Goal: Navigation & Orientation: Find specific page/section

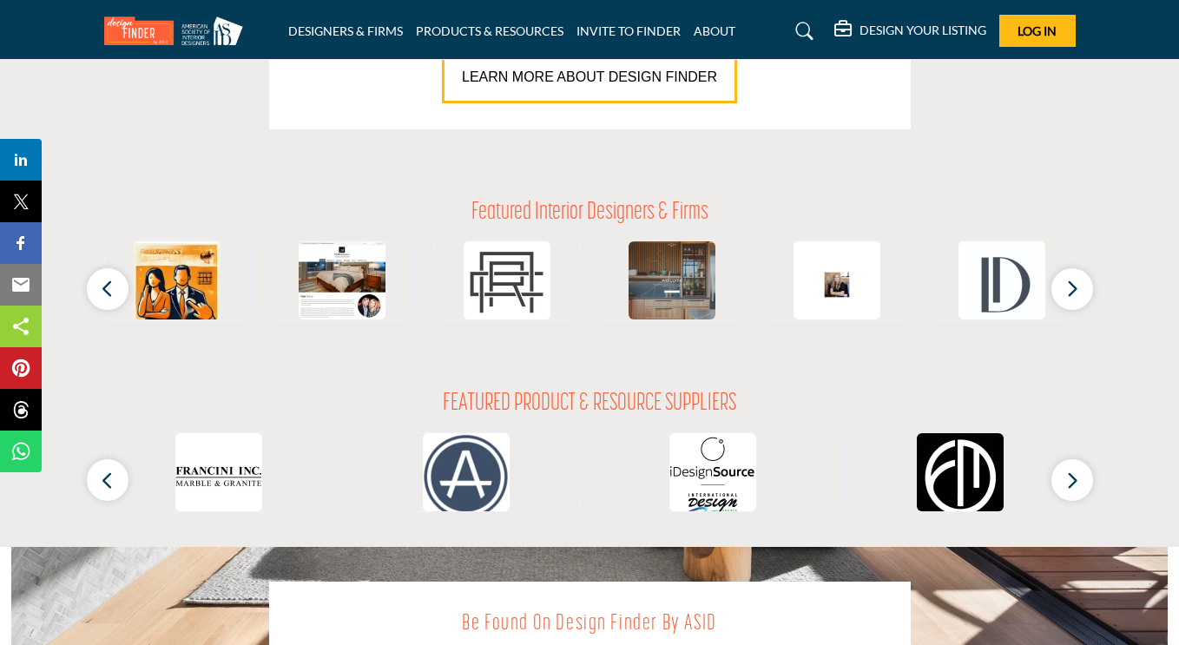
scroll to position [1511, 0]
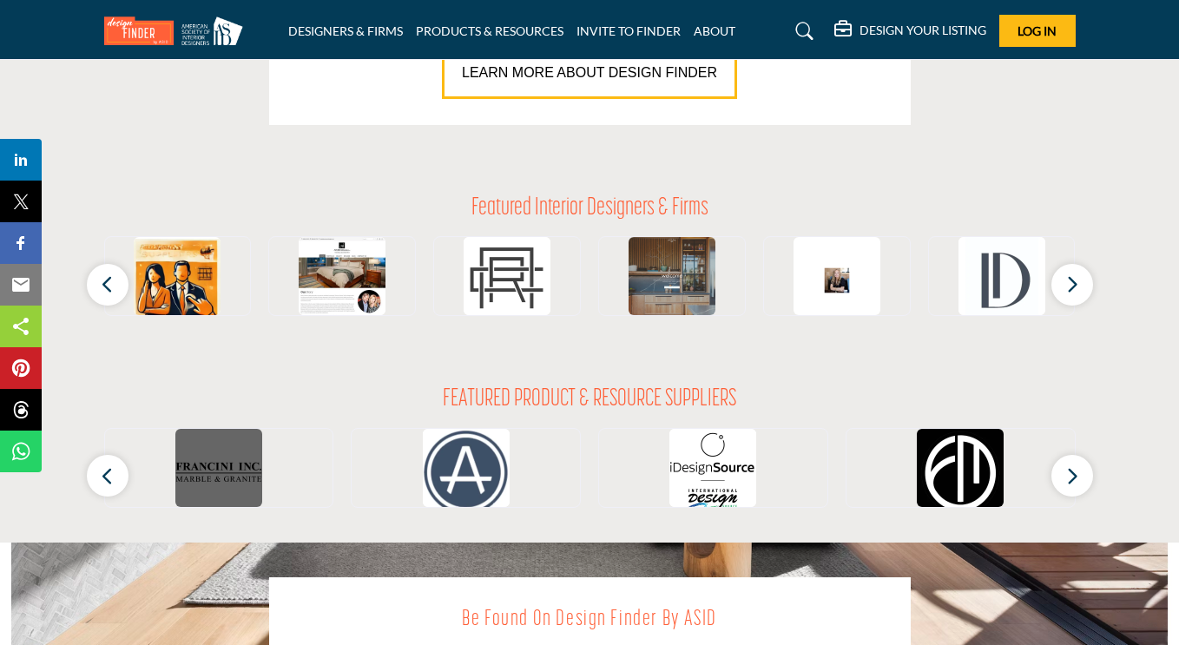
click at [194, 479] on img at bounding box center [218, 472] width 87 height 87
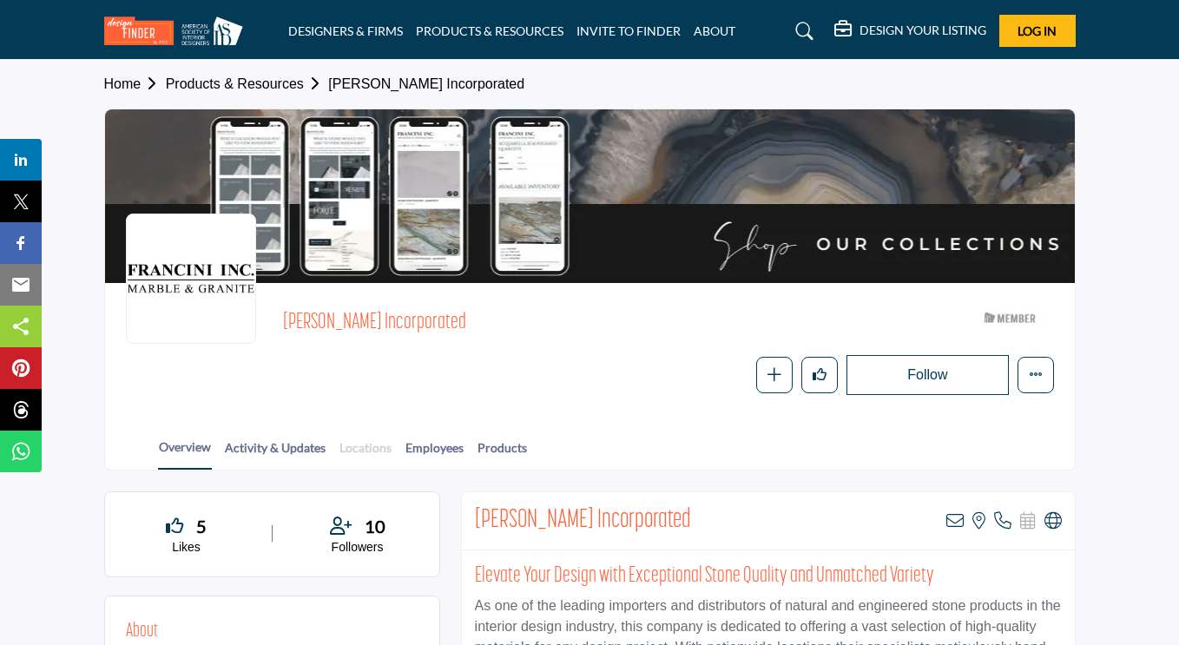
click at [359, 448] on link "Locations" at bounding box center [366, 453] width 54 height 30
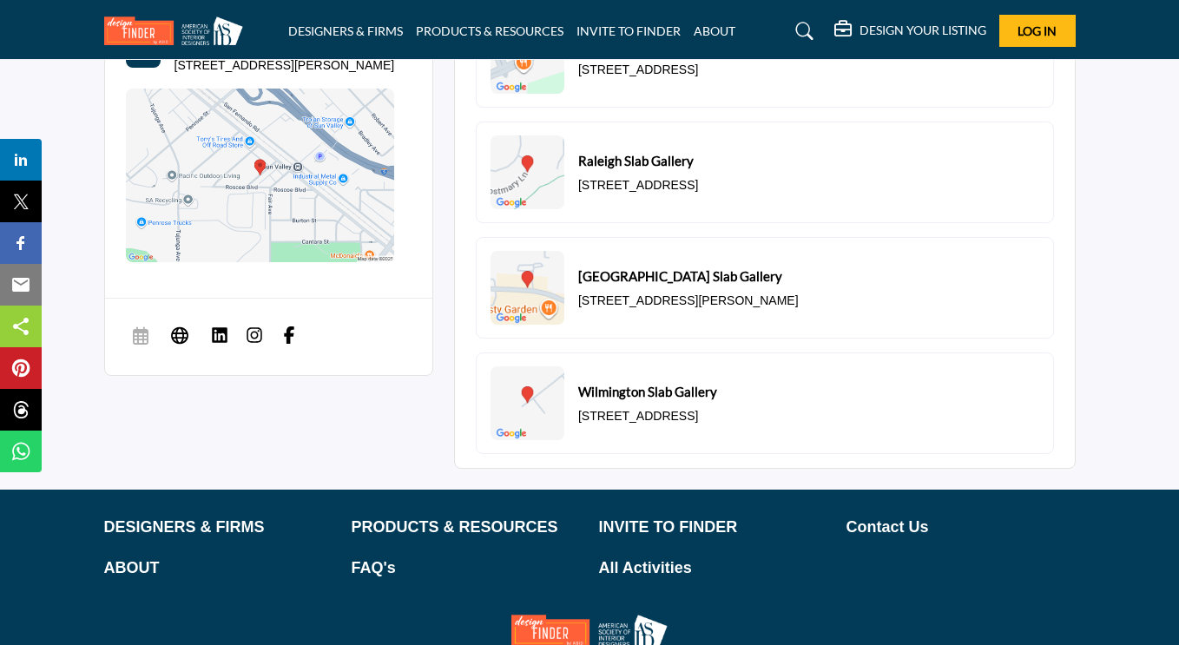
scroll to position [1308, 0]
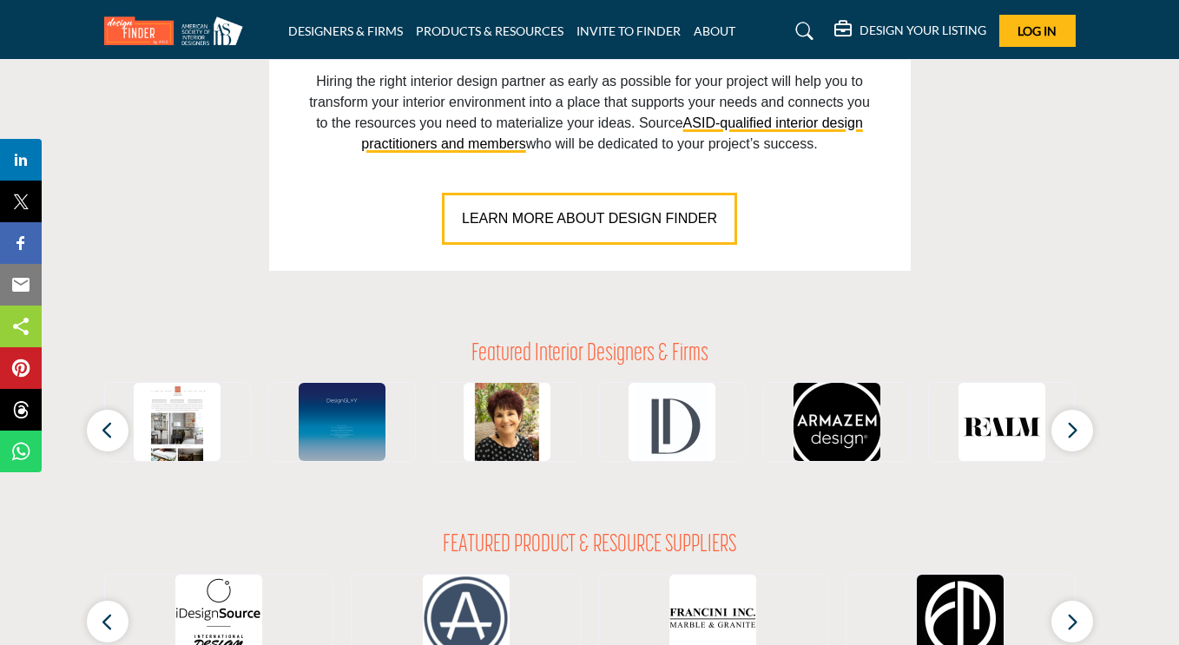
scroll to position [1361, 0]
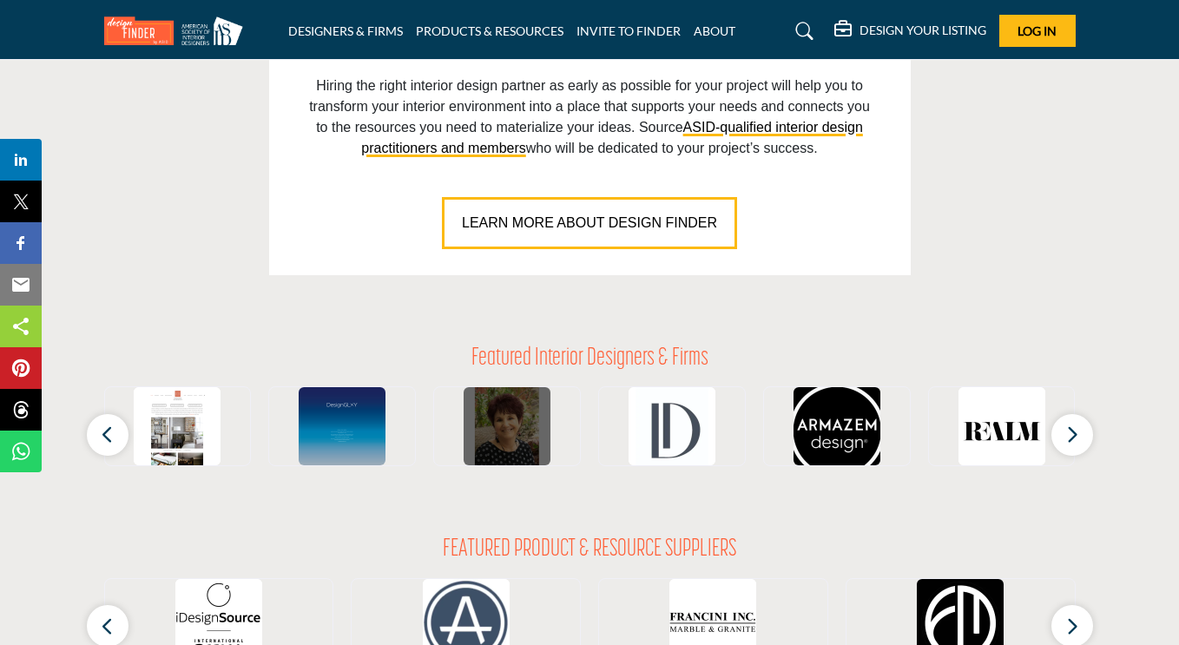
click at [516, 424] on img at bounding box center [507, 430] width 87 height 87
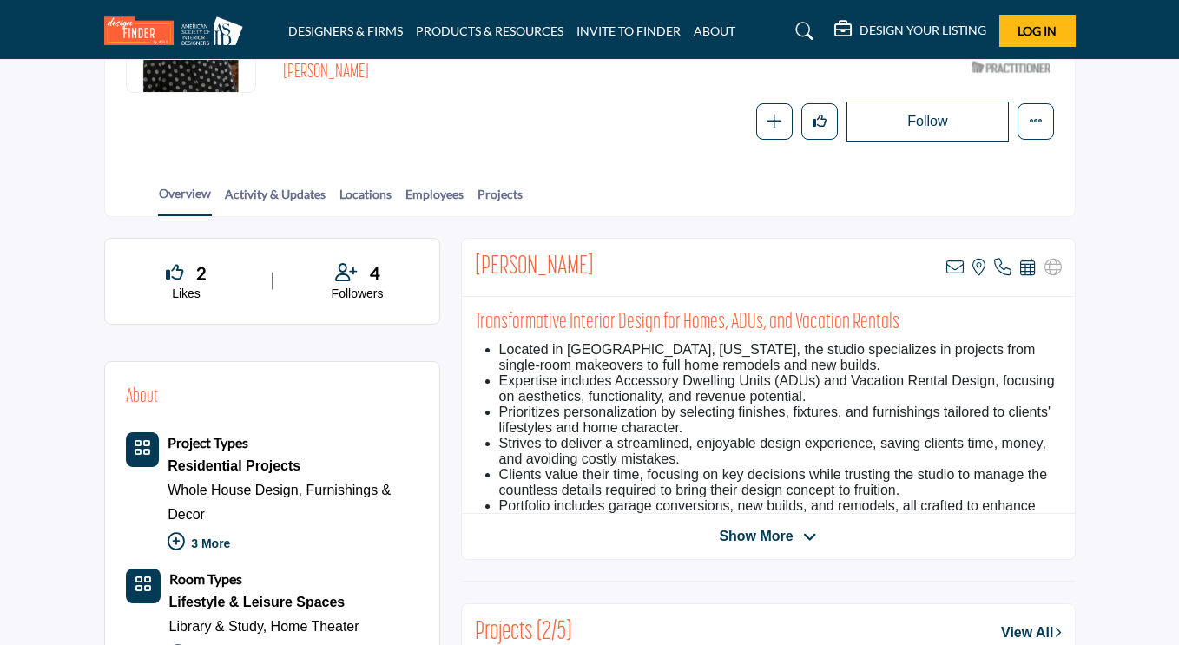
scroll to position [256, 0]
